Goal: Task Accomplishment & Management: Use online tool/utility

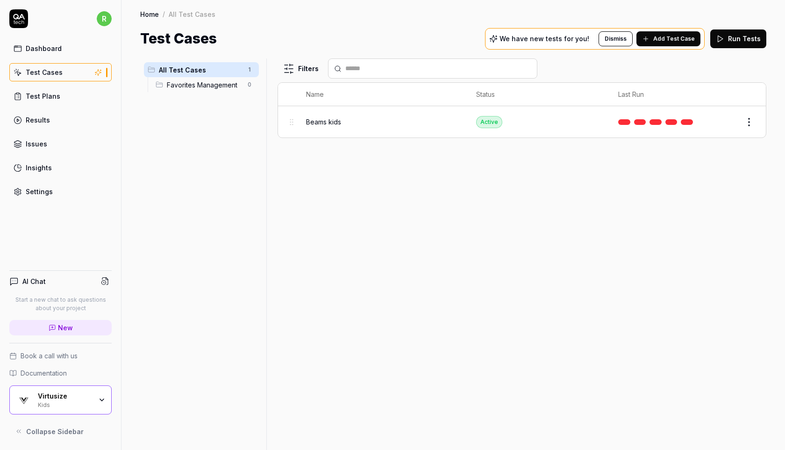
click at [75, 400] on div "Kids" at bounding box center [65, 403] width 54 height 7
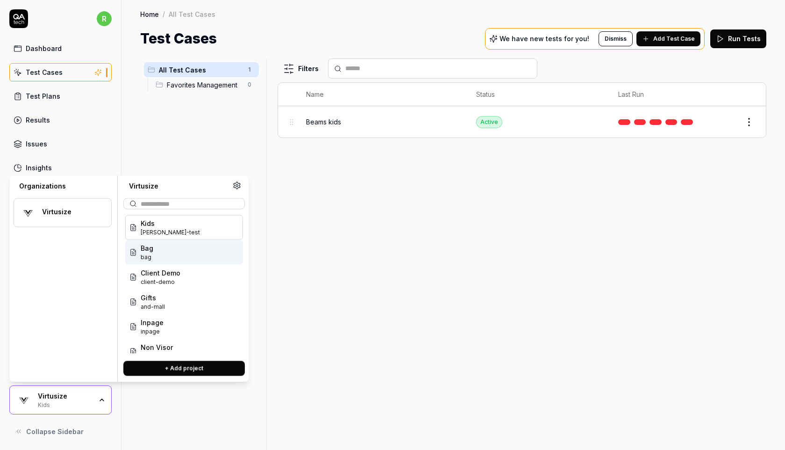
click at [165, 248] on div "Bag bag" at bounding box center [184, 252] width 118 height 25
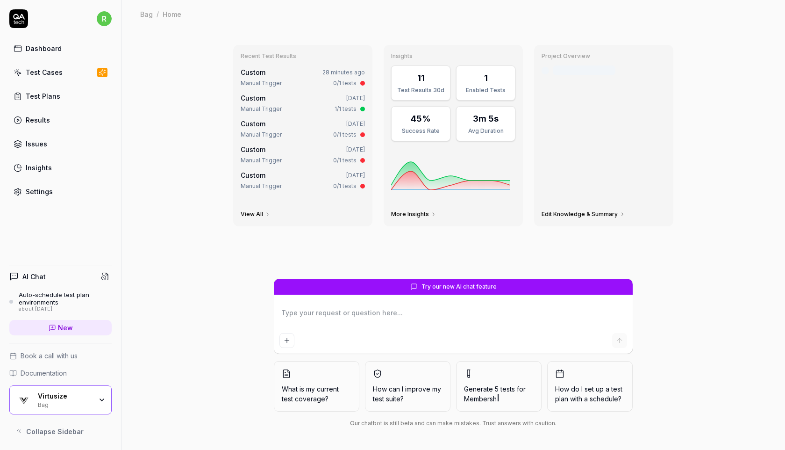
click at [57, 71] on div "Test Cases" at bounding box center [44, 72] width 37 height 10
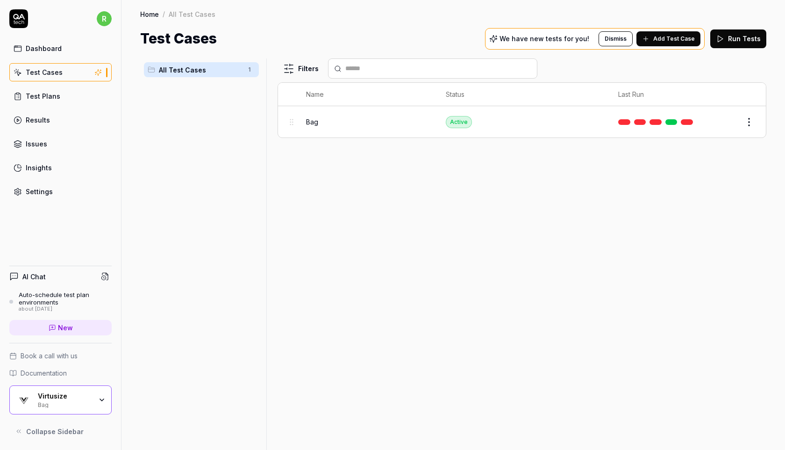
click at [66, 398] on div "Virtusize" at bounding box center [65, 396] width 54 height 8
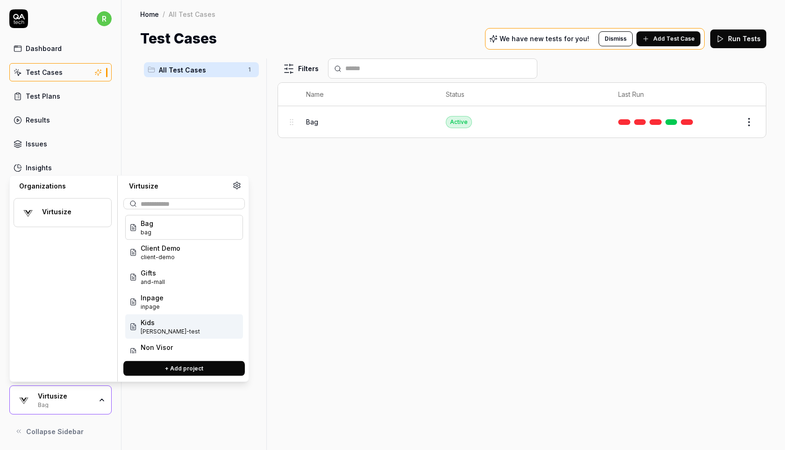
click at [165, 323] on span "Kids" at bounding box center [170, 322] width 59 height 10
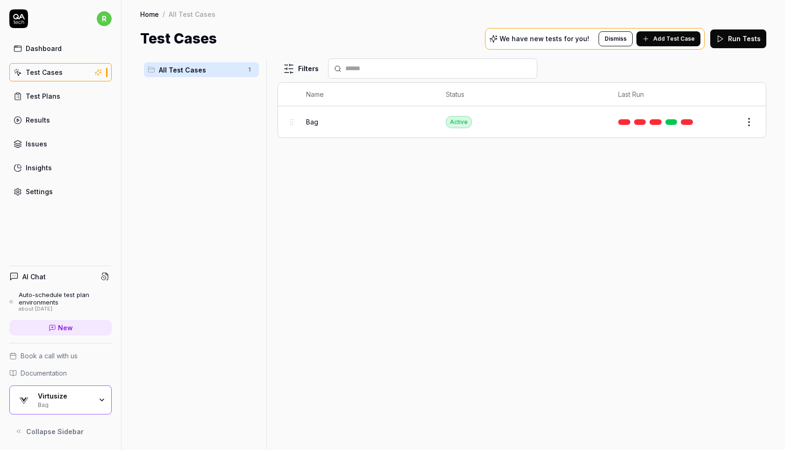
click at [51, 400] on div "Bag" at bounding box center [65, 403] width 54 height 7
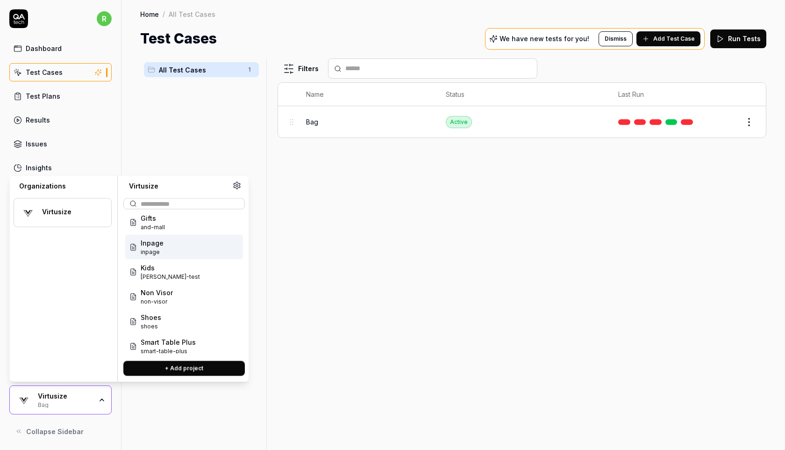
scroll to position [87, 0]
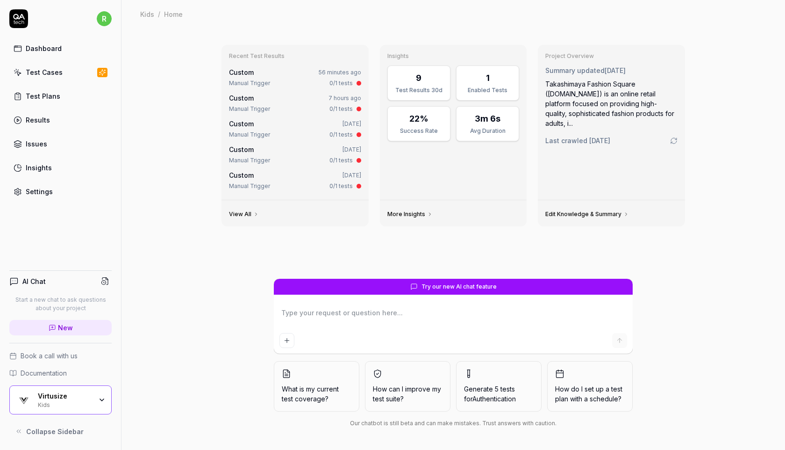
click at [53, 401] on div "Kids" at bounding box center [65, 403] width 54 height 7
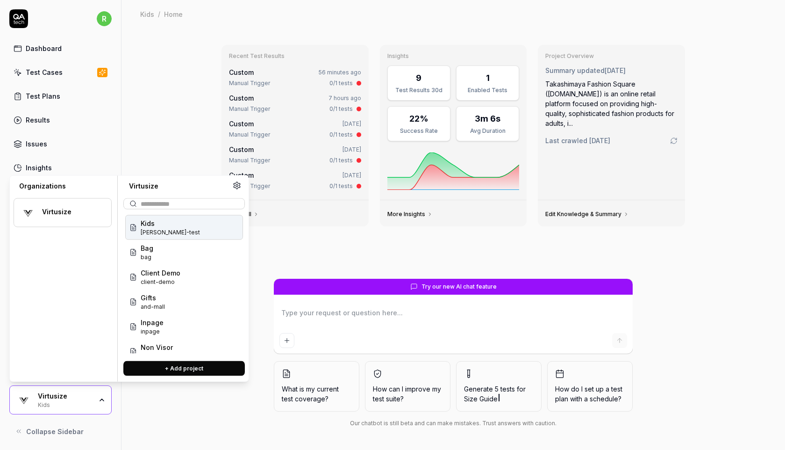
type textarea "*"
click at [78, 72] on link "Test Cases" at bounding box center [60, 72] width 102 height 18
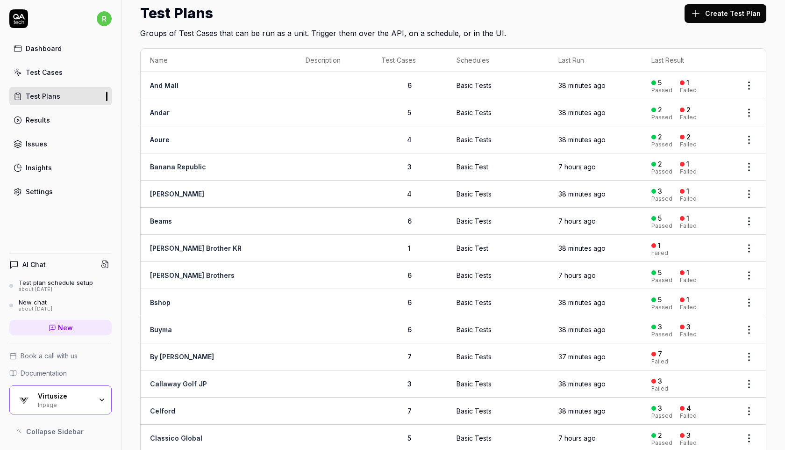
scroll to position [25, 0]
click at [752, 194] on html "r Dashboard Test Cases Test Plans Results Issues Insights Settings AI Chat Test…" at bounding box center [392, 225] width 785 height 450
click at [767, 175] on html "r Dashboard Test Cases Test Plans Results Issues Insights Settings AI Chat Test…" at bounding box center [392, 225] width 785 height 450
click at [749, 166] on html "r Dashboard Test Cases Test Plans Results Issues Insights Settings AI Chat Test…" at bounding box center [392, 225] width 785 height 450
click at [709, 226] on span "Run Tests" at bounding box center [699, 226] width 33 height 10
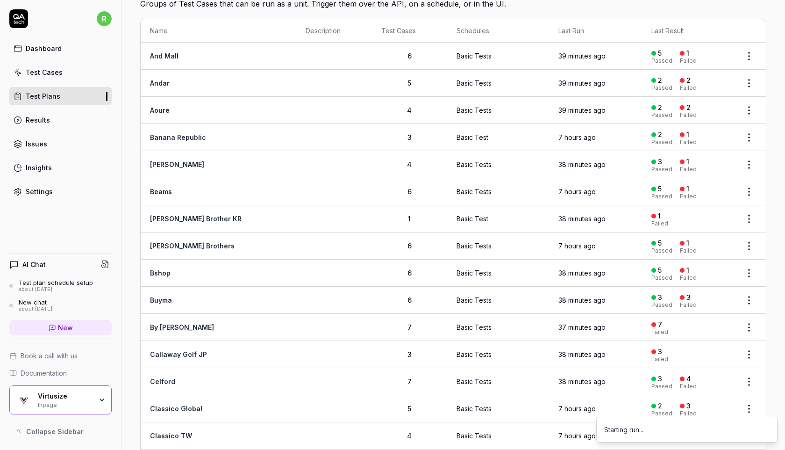
scroll to position [77, 0]
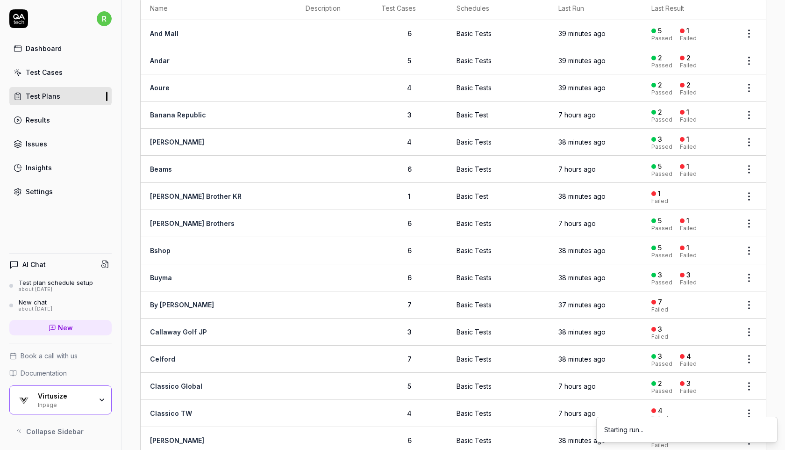
click at [749, 168] on html "r Dashboard Test Cases Test Plans Results Issues Insights Settings AI Chat Test…" at bounding box center [392, 225] width 785 height 450
click at [717, 229] on div "Run Tests" at bounding box center [710, 227] width 89 height 21
click at [752, 221] on html "r Dashboard Test Cases Test Plans Results Issues Insights Settings AI Chat Test…" at bounding box center [392, 225] width 785 height 450
click at [712, 282] on span "Run Tests" at bounding box center [699, 281] width 33 height 10
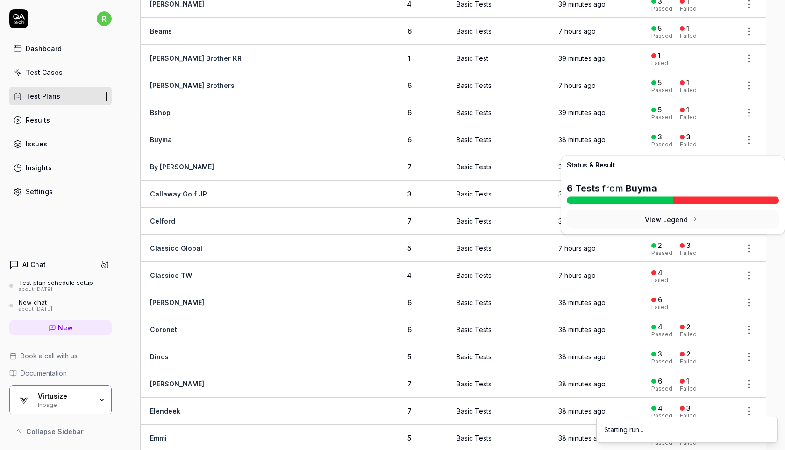
scroll to position [226, 0]
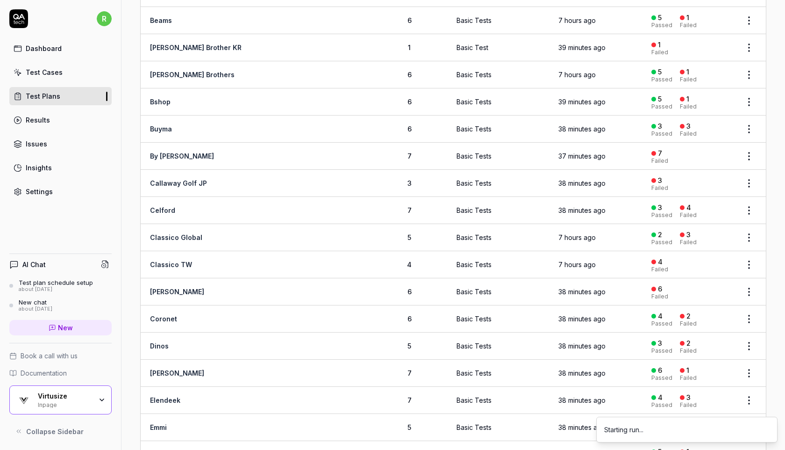
click at [748, 236] on html "r Dashboard Test Cases Test Plans Results Issues Insights Settings AI Chat Test…" at bounding box center [392, 225] width 785 height 450
click at [705, 294] on span "Run Tests" at bounding box center [699, 294] width 33 height 10
click at [748, 260] on html "r Dashboard Test Cases Test Plans Results Issues Insights Settings AI Chat Test…" at bounding box center [392, 225] width 785 height 450
click at [709, 321] on span "Run Tests" at bounding box center [699, 321] width 33 height 10
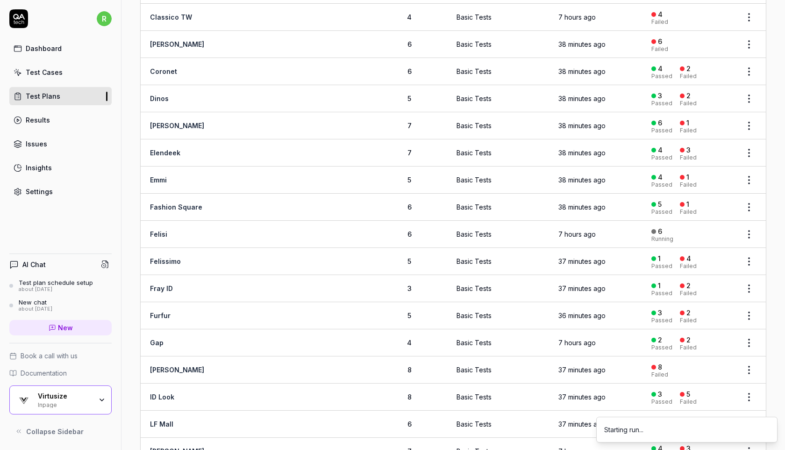
scroll to position [483, 0]
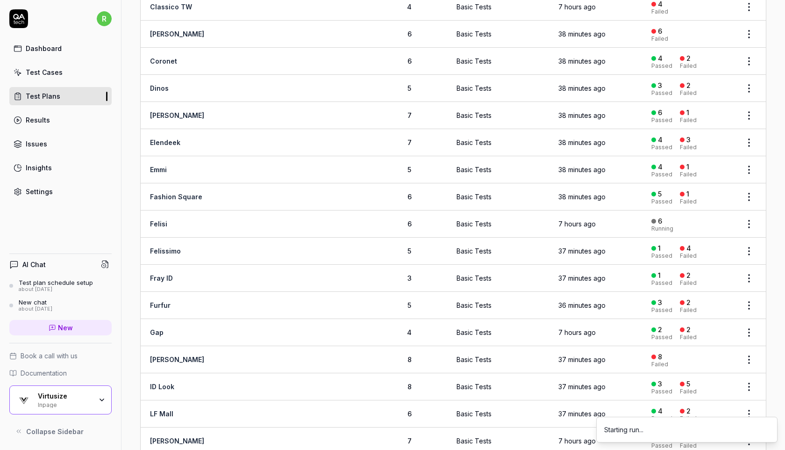
click at [747, 216] on html "r Dashboard Test Cases Test Plans Results Issues Insights Settings AI Chat Test…" at bounding box center [392, 225] width 785 height 450
click at [705, 276] on span "Run Tests" at bounding box center [699, 278] width 33 height 10
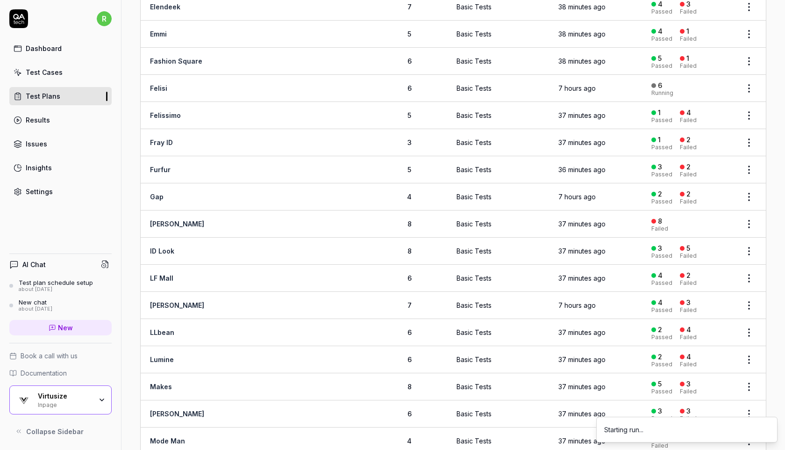
scroll to position [633, 0]
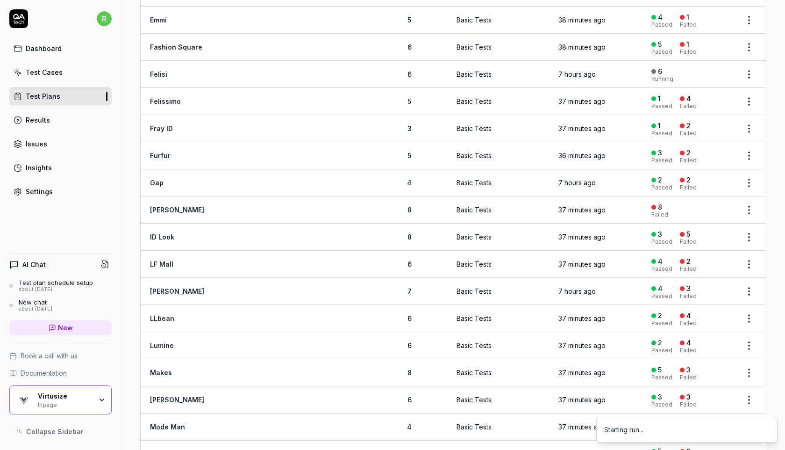
click at [757, 222] on html "r Dashboard Test Cases Test Plans Results Issues Insights Settings AI Chat Test…" at bounding box center [392, 225] width 785 height 450
click at [774, 222] on html "r Dashboard Test Cases Test Plans Results Issues Insights Settings AI Chat Test…" at bounding box center [392, 225] width 785 height 450
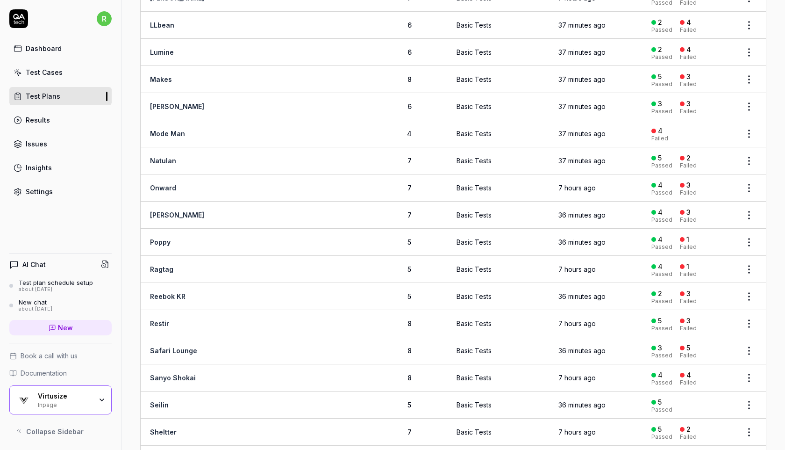
scroll to position [858, 0]
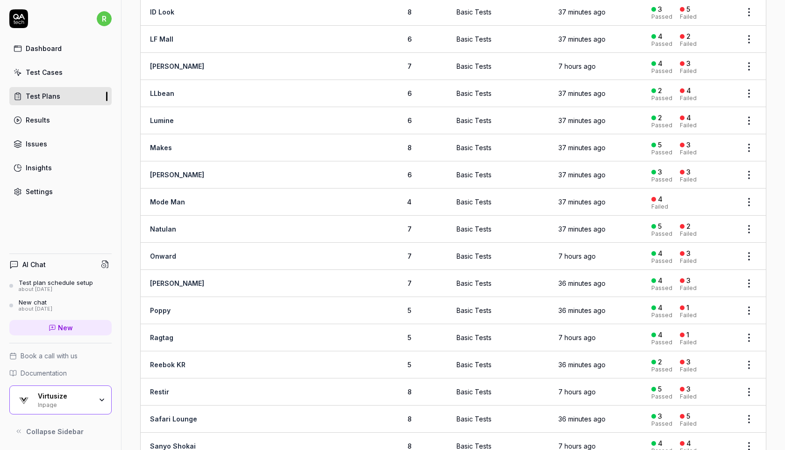
click at [748, 247] on html "r Dashboard Test Cases Test Plans Results Issues Insights Settings AI Chat Test…" at bounding box center [392, 225] width 785 height 450
click at [713, 305] on div "Run Tests" at bounding box center [710, 306] width 89 height 21
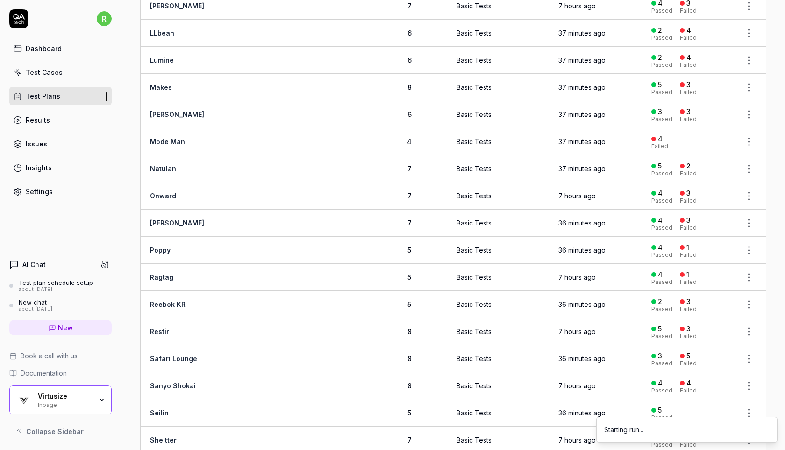
scroll to position [922, 0]
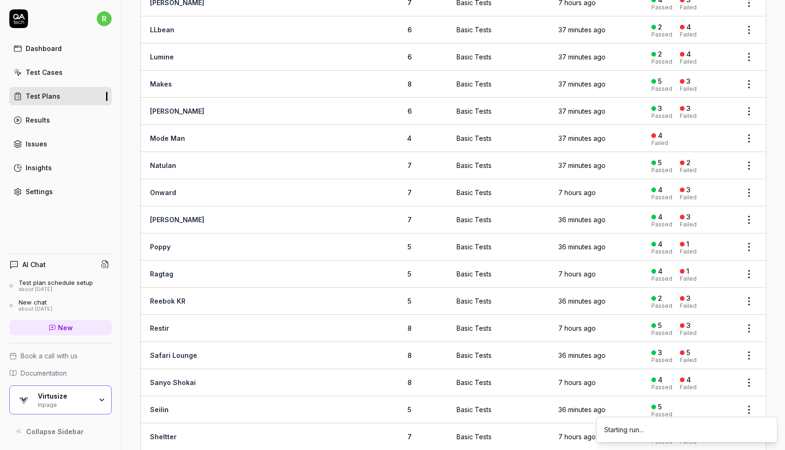
click at [751, 262] on html "r Dashboard Test Cases Test Plans Results Issues Insights Settings AI Chat Test…" at bounding box center [392, 225] width 785 height 450
click at [710, 328] on span "Run Tests" at bounding box center [699, 324] width 33 height 10
click at [750, 313] on body "r Dashboard Test Cases Test Plans Results Issues Insights Settings AI Chat Test…" at bounding box center [392, 225] width 785 height 450
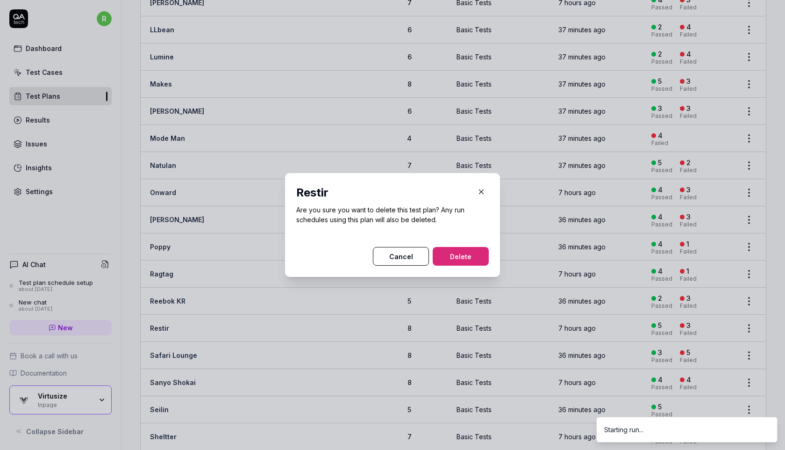
click at [405, 255] on button "Cancel" at bounding box center [401, 256] width 56 height 19
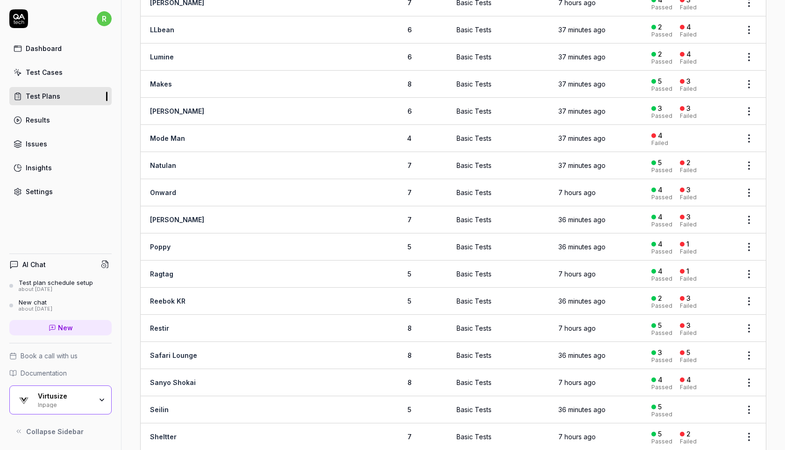
click at [745, 321] on html "r Dashboard Test Cases Test Plans Results Issues Insights Settings AI Chat Test…" at bounding box center [392, 225] width 785 height 450
click at [713, 235] on div "Run Tests" at bounding box center [710, 237] width 89 height 21
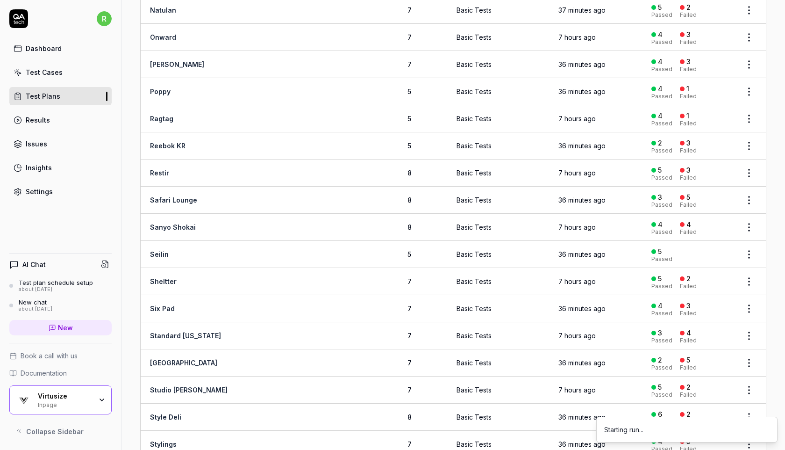
scroll to position [1084, 0]
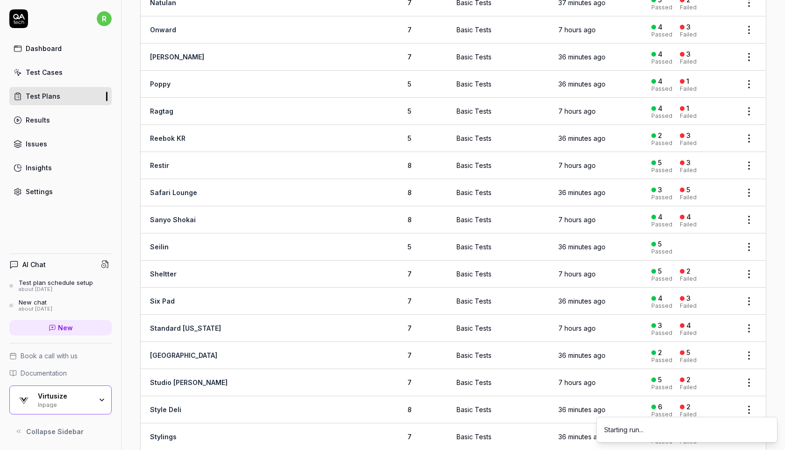
click at [746, 208] on html "r Dashboard Test Cases Test Plans Results Issues Insights Settings AI Chat Test…" at bounding box center [392, 225] width 785 height 450
click at [705, 270] on span "Run Tests" at bounding box center [699, 269] width 33 height 10
click at [749, 260] on html "r Dashboard Test Cases Test Plans Results Issues Insights Settings AI Chat Test…" at bounding box center [392, 225] width 785 height 450
click at [704, 318] on span "Run Tests" at bounding box center [699, 322] width 33 height 10
click at [745, 315] on html "r Dashboard Test Cases Test Plans Results Issues Insights Settings AI Chat Test…" at bounding box center [392, 225] width 785 height 450
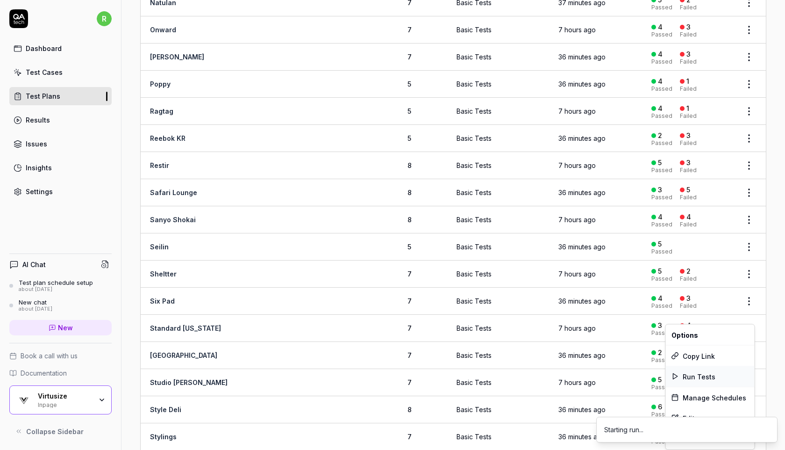
click at [697, 368] on div "Run Tests" at bounding box center [710, 376] width 89 height 21
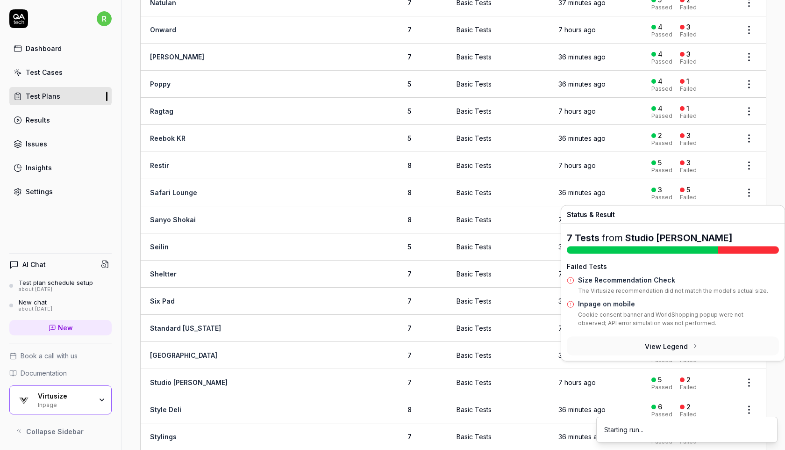
click at [745, 372] on html "r Dashboard Test Cases Test Plans Results Issues Insights Settings AI Chat Test…" at bounding box center [392, 225] width 785 height 450
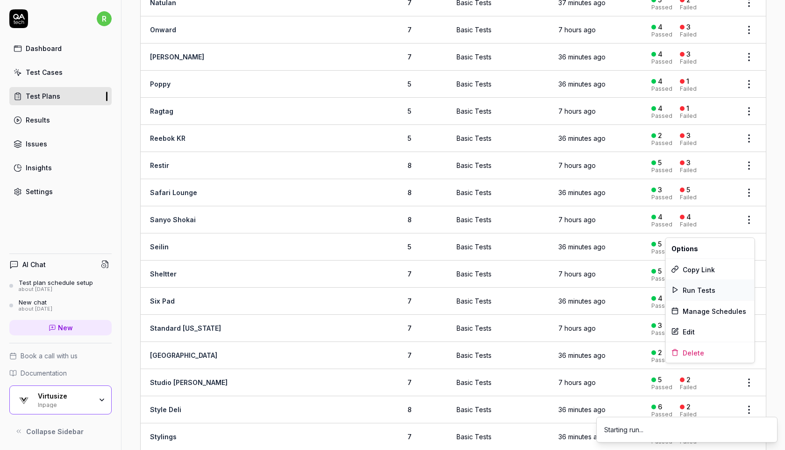
click at [710, 289] on span "Run Tests" at bounding box center [699, 290] width 33 height 10
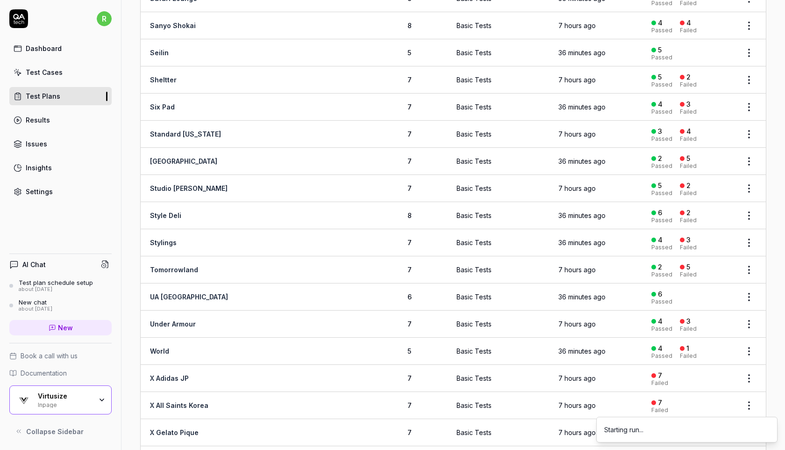
scroll to position [1283, 0]
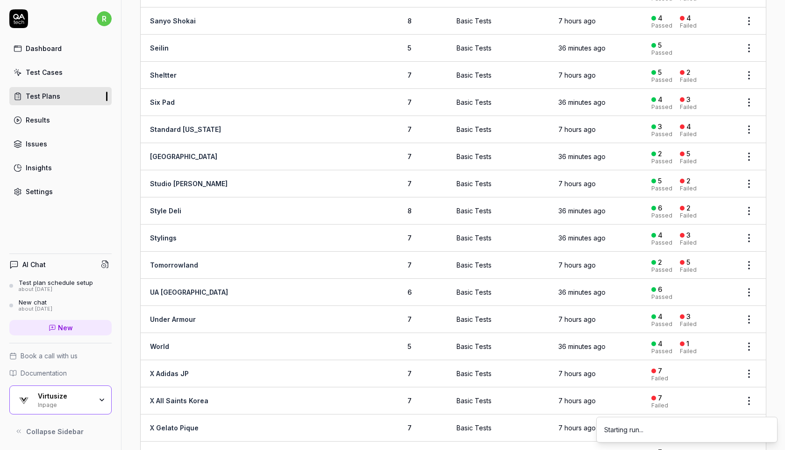
click at [748, 253] on html "r Dashboard Test Cases Test Plans Results Issues Insights Settings AI Chat Test…" at bounding box center [392, 225] width 785 height 450
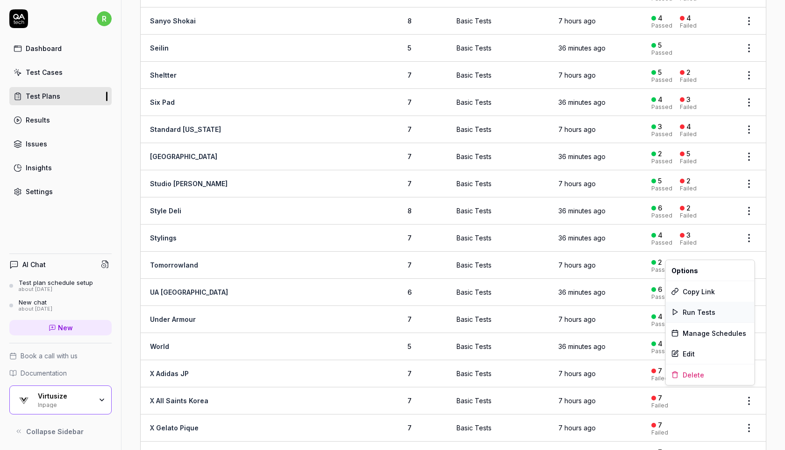
click at [712, 310] on span "Run Tests" at bounding box center [699, 312] width 33 height 10
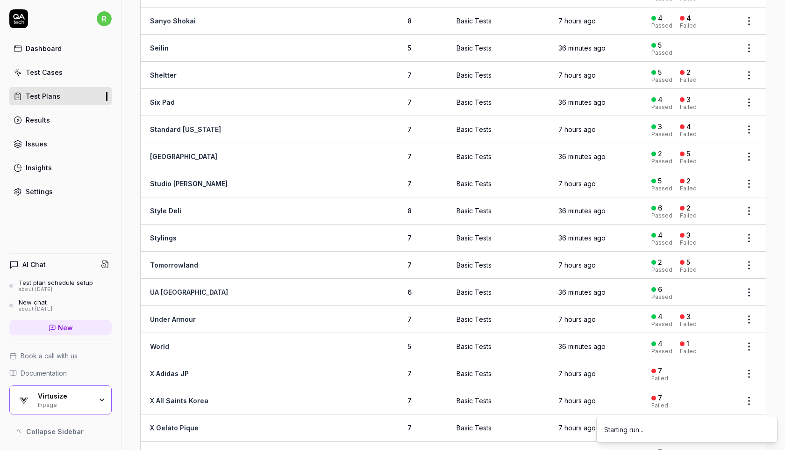
click at [748, 311] on body "r Dashboard Test Cases Test Plans Results Issues Insights Settings AI Chat Test…" at bounding box center [392, 225] width 785 height 450
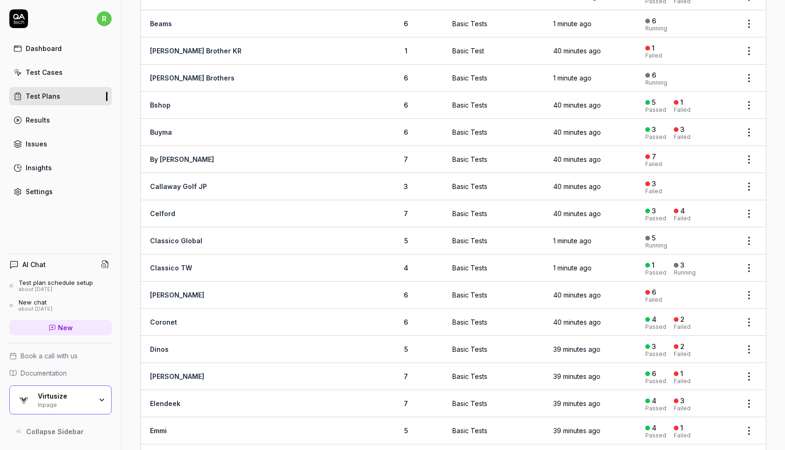
scroll to position [217, 0]
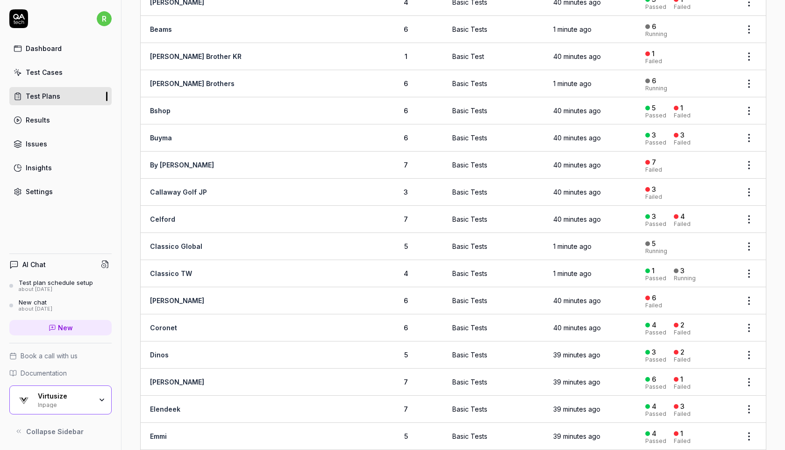
click at [190, 161] on link "By Malene Birger" at bounding box center [182, 165] width 64 height 8
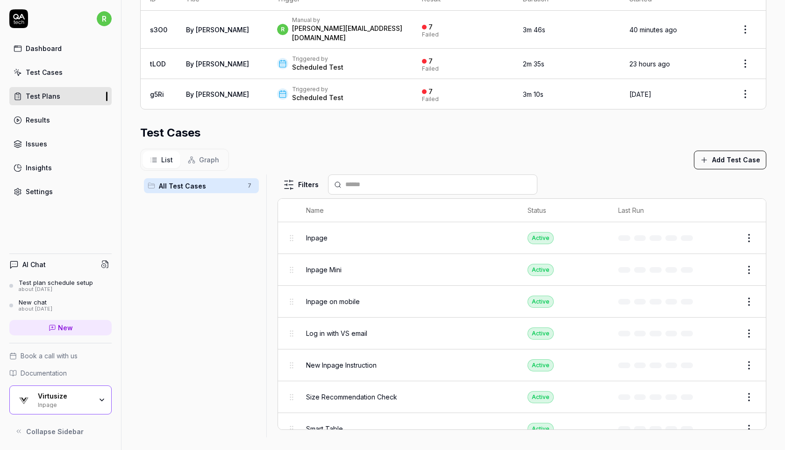
scroll to position [12, 0]
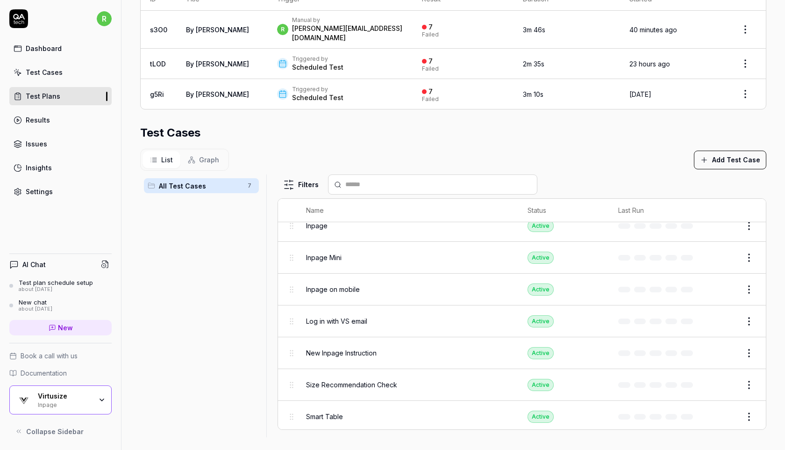
click at [724, 409] on button "Edit" at bounding box center [727, 416] width 22 height 15
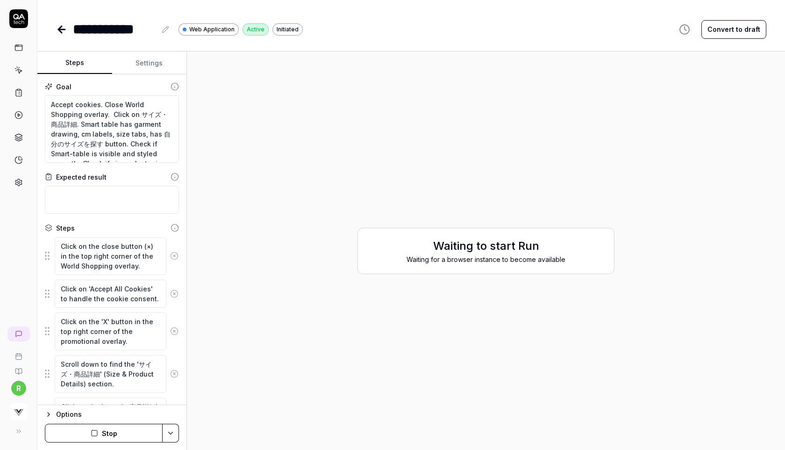
click at [285, 72] on div "Waiting to start Run Waiting for a browser instance to become available" at bounding box center [485, 250] width 583 height 383
type textarea "*"
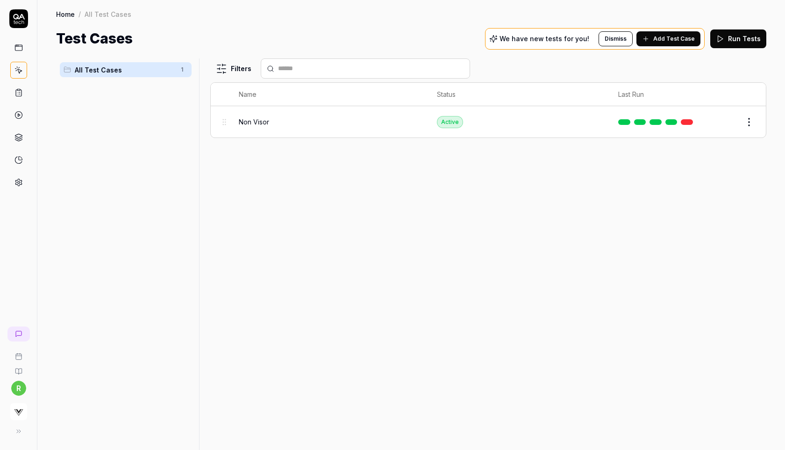
click at [743, 33] on button "Run Tests" at bounding box center [739, 38] width 56 height 19
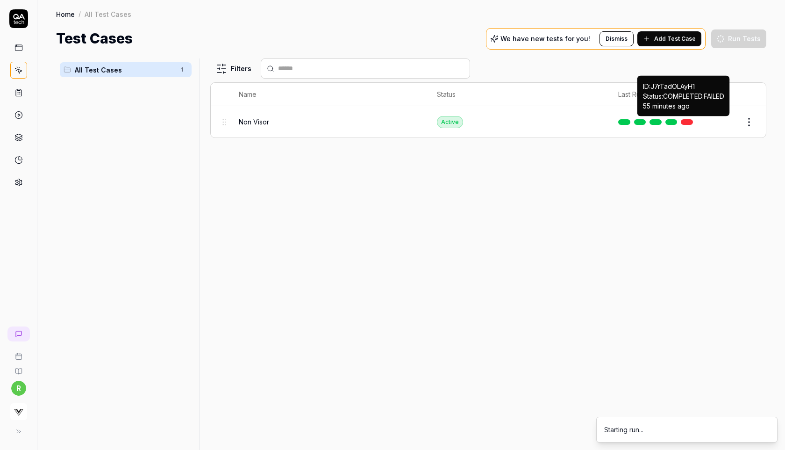
click at [686, 122] on link at bounding box center [687, 122] width 12 height 6
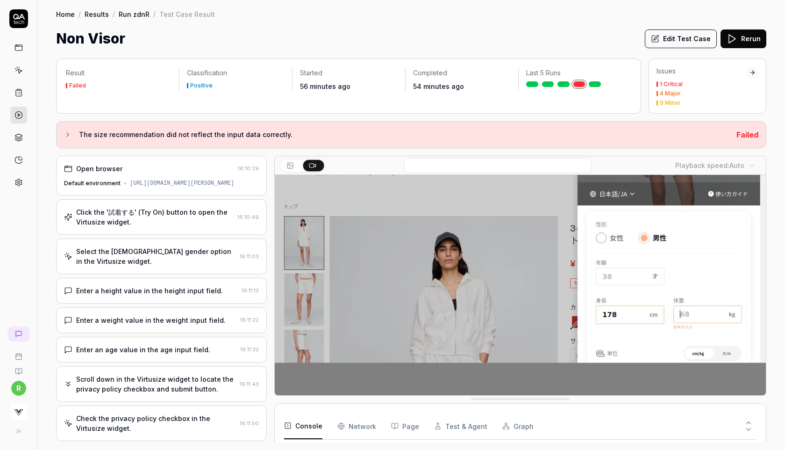
click at [741, 45] on button "Rerun" at bounding box center [744, 38] width 46 height 19
